Goal: Task Accomplishment & Management: Use online tool/utility

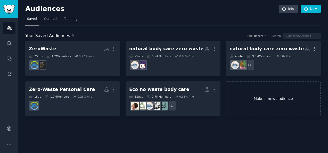
click at [288, 106] on link "Make a new audience" at bounding box center [273, 98] width 95 height 35
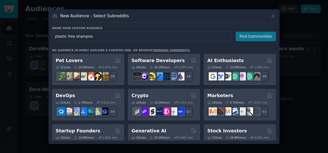
type input "plastic free shampoo"
click at [243, 35] on button "Find Communities" at bounding box center [255, 37] width 40 height 10
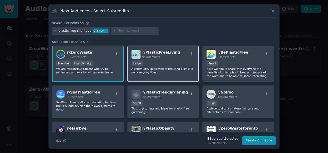
click at [169, 64] on div "10,000 - 100,000 members Large" at bounding box center [162, 64] width 63 height 6
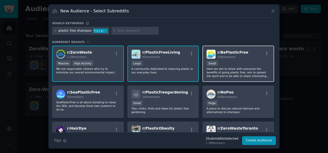
click at [236, 63] on div "100 - 1000 members Small" at bounding box center [237, 64] width 63 height 6
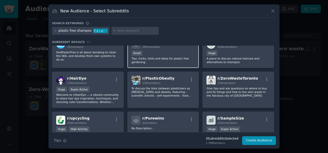
scroll to position [51, 0]
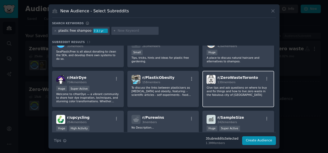
click at [232, 89] on p "Give tips and ask questions on where to buy and fix things and how to live zero…" at bounding box center [237, 91] width 63 height 11
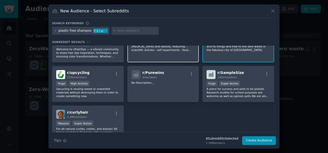
scroll to position [119, 0]
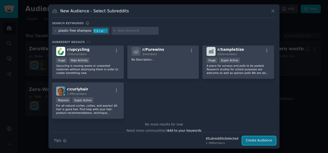
click at [268, 140] on button "Create Audience" at bounding box center [259, 140] width 34 height 9
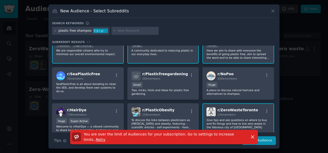
scroll to position [33, 0]
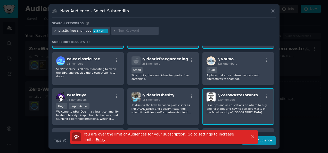
click at [228, 109] on p "Give tips and ask questions on where to buy and fix things and how to live zero…" at bounding box center [237, 108] width 63 height 11
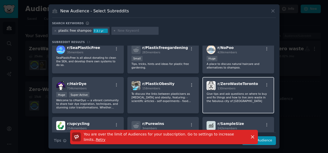
scroll to position [45, 0]
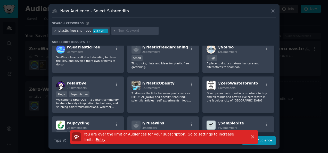
click at [270, 141] on div "You are over the limit of Audiences for your subscription. Go to settings to in…" at bounding box center [163, 139] width 231 height 19
click at [263, 139] on div "You are over the limit of Audiences for your subscription. Go to settings to in…" at bounding box center [164, 137] width 202 height 14
click at [252, 139] on icon "button" at bounding box center [252, 136] width 5 height 5
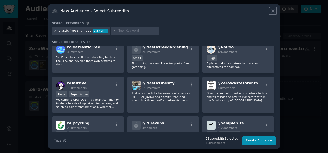
click at [274, 11] on icon at bounding box center [272, 10] width 5 height 5
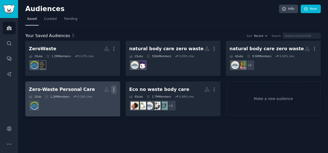
click at [114, 89] on icon "button" at bounding box center [114, 90] width 1 height 4
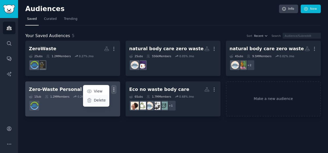
click at [100, 100] on p "Delete" at bounding box center [100, 100] width 12 height 5
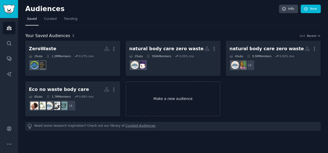
click at [175, 93] on link "Make a new audience" at bounding box center [172, 98] width 95 height 35
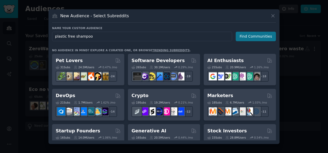
type input "plastic free shampoo"
click at [252, 36] on button "Find Communities" at bounding box center [255, 37] width 40 height 10
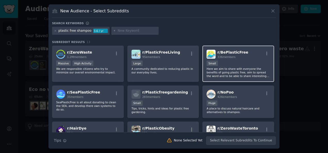
click at [251, 65] on div "Small" at bounding box center [237, 64] width 63 height 6
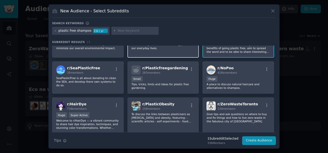
scroll to position [24, 0]
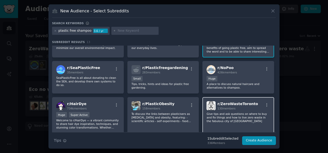
click at [220, 115] on p "Give tips and ask questions on where to buy and fix things and how to live zero…" at bounding box center [237, 117] width 63 height 11
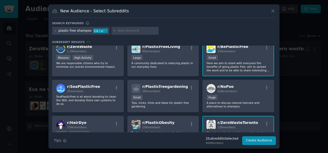
scroll to position [4, 0]
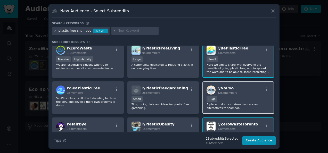
click at [218, 102] on div "Huge" at bounding box center [237, 99] width 63 height 6
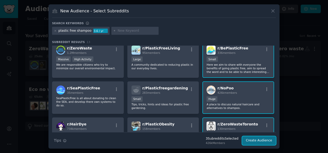
click at [259, 141] on button "Create Audience" at bounding box center [259, 140] width 34 height 9
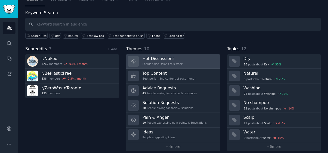
scroll to position [23, 0]
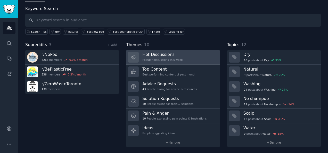
click at [153, 55] on h3 "Hot Discussions" at bounding box center [162, 54] width 40 height 5
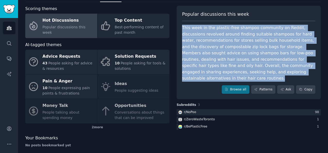
drag, startPoint x: 180, startPoint y: 27, endPoint x: 312, endPoint y: 72, distance: 139.0
click at [312, 72] on div "Popular discussions this week This week in the plastic-free shampoo community o…" at bounding box center [248, 53] width 144 height 94
copy div "This week in the plastic-free shampoo community on Reddit, discussions revolved…"
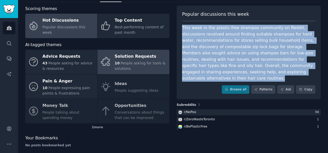
click at [132, 58] on div "Solution Requests" at bounding box center [141, 57] width 52 height 8
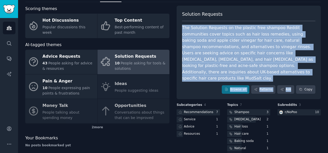
drag, startPoint x: 181, startPoint y: 27, endPoint x: 296, endPoint y: 71, distance: 123.3
click at [296, 71] on div "Solution Requests The Solution Requests on the plastic free shampoo Reddit comm…" at bounding box center [248, 53] width 144 height 94
copy div "The Solution Requests on the plastic free shampoo Reddit communities cover topi…"
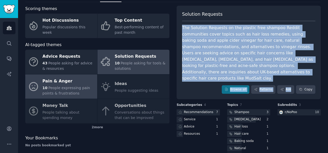
click at [79, 86] on span "People expressing pain points & frustrations" at bounding box center [65, 91] width 47 height 10
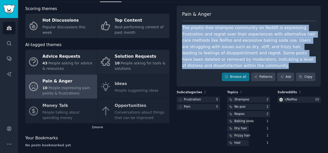
drag, startPoint x: 180, startPoint y: 26, endPoint x: 308, endPoint y: 57, distance: 131.5
click at [308, 57] on div "Pain & Anger The plastic-free shampoo community on Reddit is expressing frustra…" at bounding box center [248, 46] width 144 height 81
copy div "The plastic-free shampoo community on Reddit is expressing frustration and regr…"
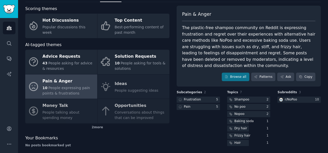
click at [115, 86] on div "Advice Requests 43 People asking for advice & resources Solution Requests 10 Pe…" at bounding box center [97, 87] width 144 height 74
click at [125, 89] on div "Advice Requests 43 People asking for advice & resources Solution Requests 10 Pe…" at bounding box center [97, 87] width 144 height 74
click at [59, 110] on div "Advice Requests 43 People asking for advice & resources Solution Requests 10 Pe…" at bounding box center [97, 87] width 144 height 74
click at [110, 113] on div "Advice Requests 43 People asking for advice & resources Solution Requests 10 Pe…" at bounding box center [97, 87] width 144 height 74
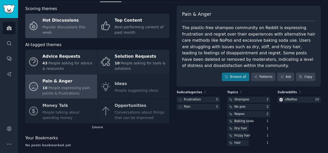
click at [60, 22] on div "Hot Discussions" at bounding box center [68, 20] width 52 height 8
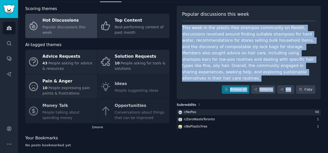
drag, startPoint x: 181, startPoint y: 28, endPoint x: 325, endPoint y: 77, distance: 151.8
click at [325, 77] on div "plastic free shampoo Info Edit Share Add Search Subreddits 3 Topics 12 Themes A…" at bounding box center [173, 68] width 310 height 182
copy div "This week in the plastic-free shampoo community on Reddit, discussions revolved…"
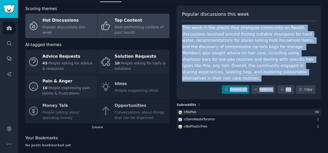
click at [139, 20] on div "Top Content" at bounding box center [141, 20] width 52 height 8
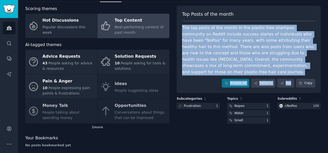
drag, startPoint x: 181, startPoint y: 27, endPoint x: 323, endPoint y: 68, distance: 147.9
click at [323, 68] on div "plastic free shampoo Info Edit Share Add Search Subreddits 3 Topics 12 Themes A…" at bounding box center [173, 68] width 310 height 182
copy div "The top posts of the month in the plastic-free shampoo community on Reddit incl…"
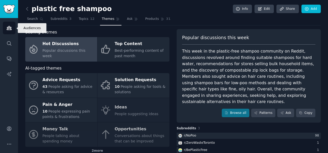
click at [10, 28] on icon "Sidebar" at bounding box center [8, 27] width 5 height 5
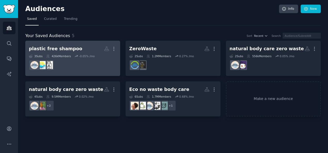
click at [85, 62] on dd "r/ZeroWasteToronto" at bounding box center [73, 65] width 88 height 14
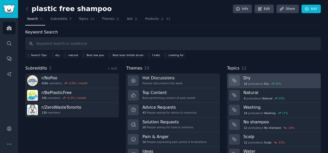
scroll to position [23, 0]
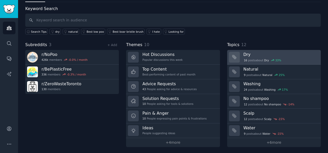
click at [245, 59] on span "16" at bounding box center [244, 60] width 3 height 4
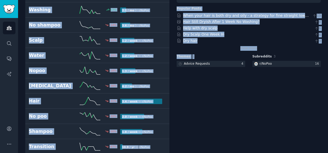
scroll to position [89, 0]
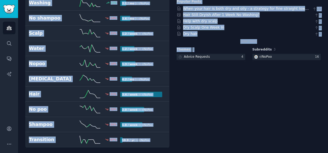
drag, startPoint x: 24, startPoint y: 55, endPoint x: 206, endPoint y: 142, distance: 201.4
click at [206, 142] on div "plastic free shampoo Info Edit Share Add Search Subreddits 3 Topics 12 Themes A…" at bounding box center [173, 32] width 310 height 243
copy div "Dry 33 % 1.1 / week in r/ NoPoo Natural 25 % 1.5 / mo in r/ NoPoo Washing 17 % …"
